Goal: Navigation & Orientation: Find specific page/section

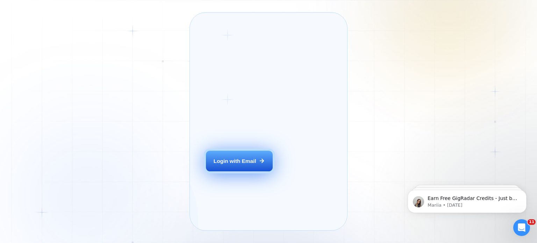
click at [252, 172] on button "Login with Email" at bounding box center [239, 161] width 66 height 21
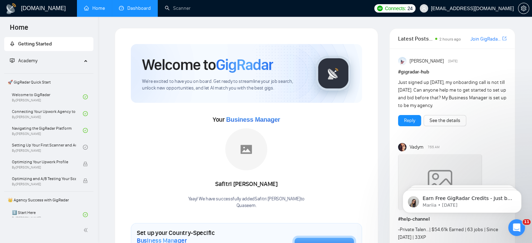
click at [141, 10] on link "Dashboard" at bounding box center [135, 8] width 32 height 6
